Goal: Obtain resource: Download file/media

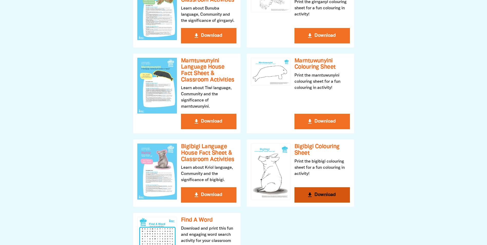
scroll to position [206, 0]
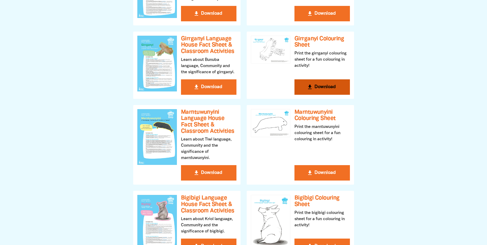
click at [329, 86] on button "get_app Download" at bounding box center [323, 86] width 56 height 15
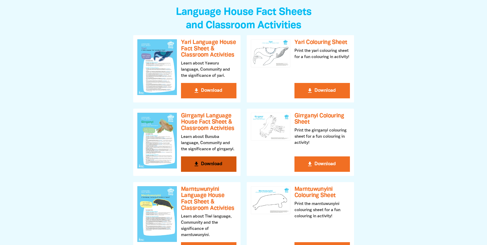
click at [214, 162] on button "get_app Download" at bounding box center [209, 163] width 56 height 15
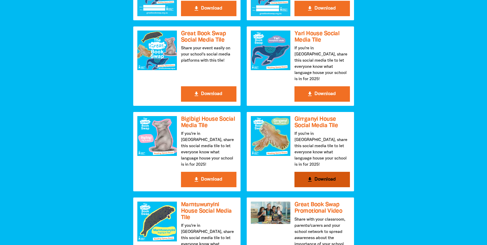
scroll to position [540, 0]
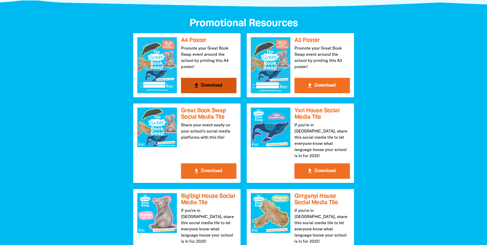
click at [212, 84] on button "get_app Download" at bounding box center [209, 85] width 56 height 15
click at [213, 86] on button "get_app Download" at bounding box center [209, 85] width 56 height 15
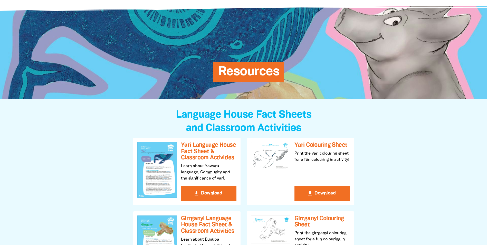
scroll to position [0, 0]
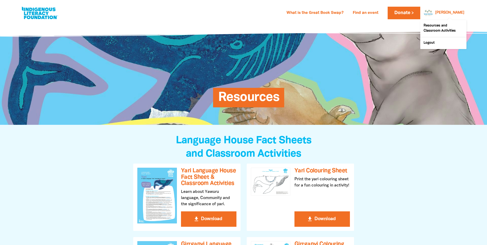
click at [459, 12] on link "[PERSON_NAME]" at bounding box center [450, 13] width 29 height 4
click at [441, 27] on link "Resources and Classroom Activities" at bounding box center [444, 28] width 46 height 17
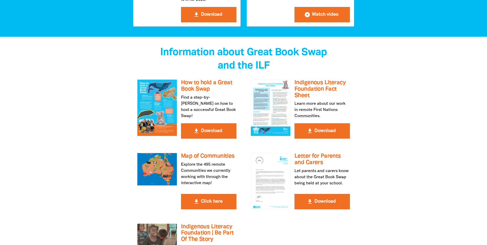
scroll to position [951, 0]
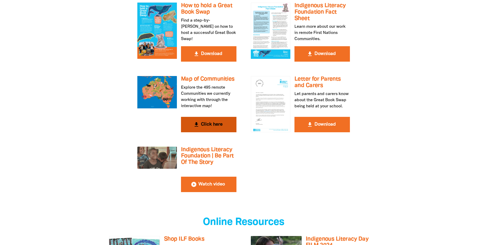
click at [209, 117] on button "get_app Click here" at bounding box center [209, 124] width 56 height 15
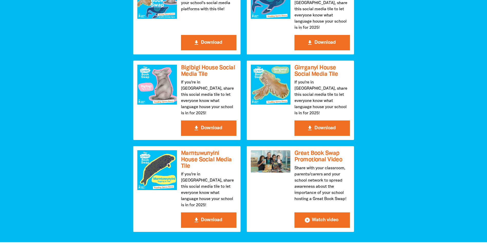
scroll to position [591, 0]
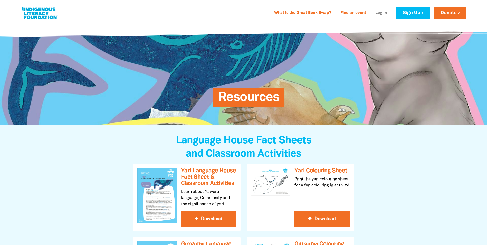
click at [382, 11] on link "Log In" at bounding box center [382, 13] width 18 height 8
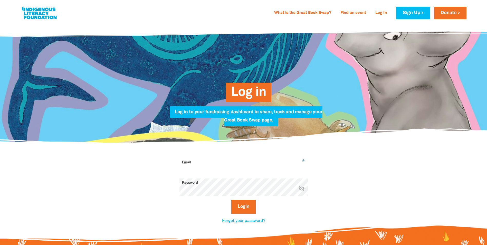
type input "[EMAIL_ADDRESS][DOMAIN_NAME]"
click at [244, 209] on button "Login" at bounding box center [244, 207] width 24 height 14
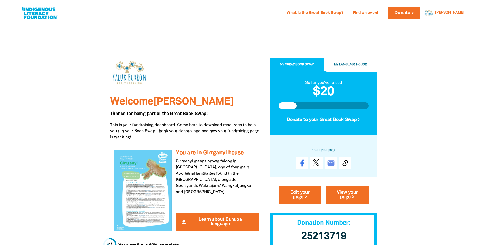
click at [354, 61] on button "My Language House" at bounding box center [350, 65] width 53 height 14
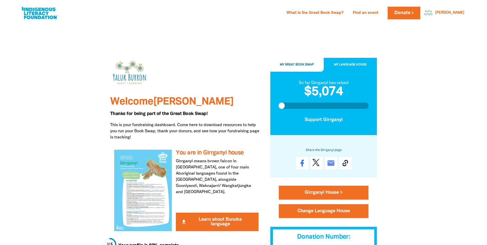
click at [301, 62] on button "My Great Book Swap" at bounding box center [297, 65] width 53 height 14
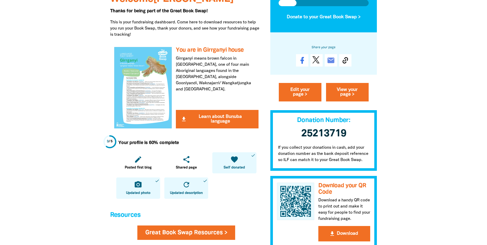
scroll to position [206, 0]
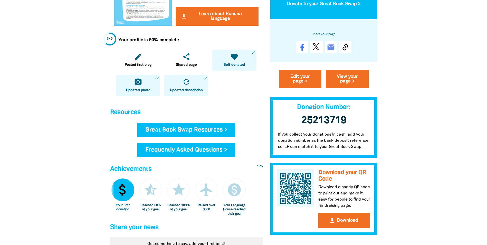
click at [205, 128] on link "Great Book Swap Resources >" at bounding box center [186, 130] width 98 height 14
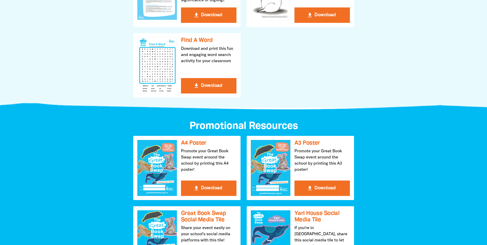
scroll to position [514, 0]
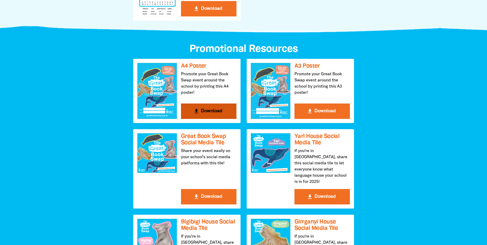
click at [213, 110] on button "get_app Download" at bounding box center [209, 111] width 56 height 15
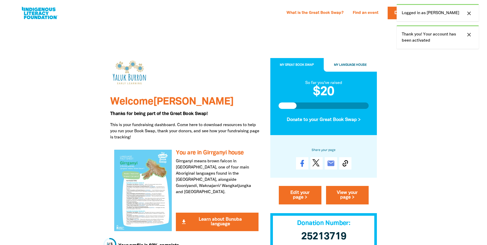
click at [470, 35] on icon "close" at bounding box center [469, 35] width 6 height 6
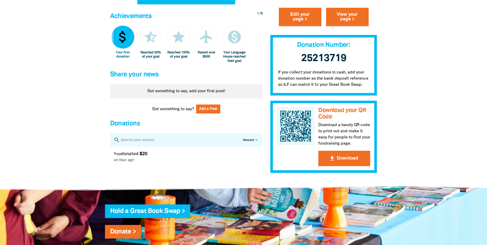
scroll to position [307, 0]
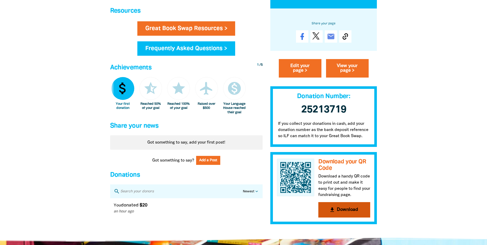
click at [349, 212] on button "get_app Download" at bounding box center [345, 209] width 52 height 15
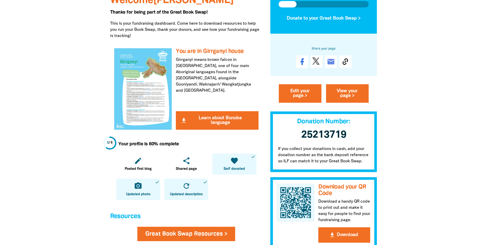
scroll to position [0, 0]
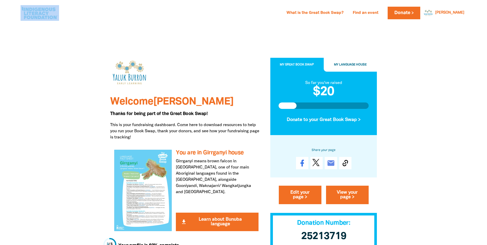
drag, startPoint x: 20, startPoint y: 7, endPoint x: 60, endPoint y: 14, distance: 39.9
click at [60, 14] on div "What is the Great Book Swap? Find an event Log In Sign Up Donate [PERSON_NAME] …" at bounding box center [243, 13] width 457 height 26
drag, startPoint x: 60, startPoint y: 14, endPoint x: 52, endPoint y: 12, distance: 8.2
copy div
